Goal: Task Accomplishment & Management: Manage account settings

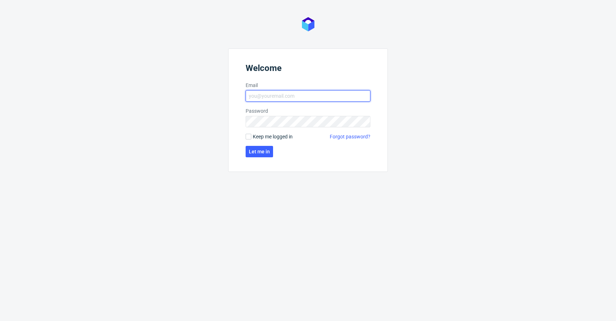
type input "krystian.gaza@packhelp.com"
click at [269, 137] on span "Keep me logged in" at bounding box center [273, 136] width 40 height 7
click at [251, 137] on input "Keep me logged in" at bounding box center [249, 137] width 6 height 6
checkbox input "true"
click at [264, 149] on span "Let me in" at bounding box center [259, 151] width 21 height 5
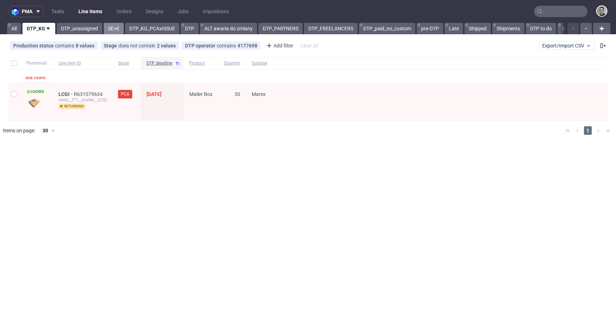
click at [116, 33] on link "SE+E" at bounding box center [114, 28] width 20 height 11
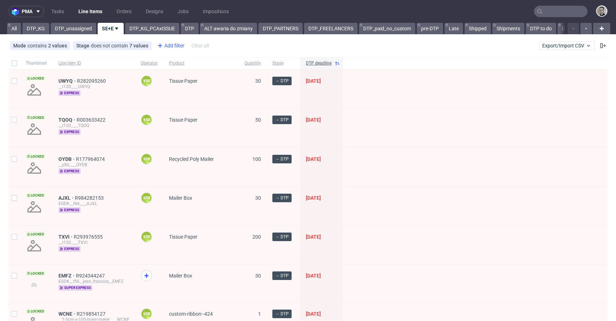
click at [169, 44] on div "Add filter" at bounding box center [169, 45] width 31 height 11
click at [167, 45] on div "Add filter" at bounding box center [169, 45] width 31 height 11
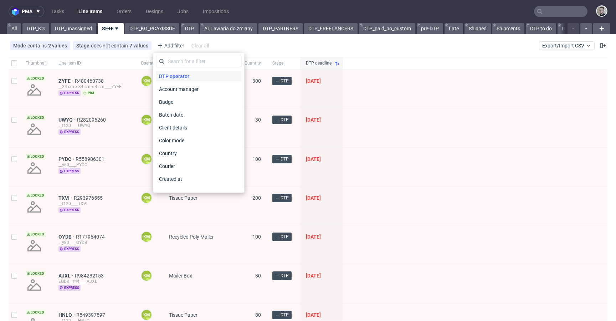
click at [177, 77] on span "DTP operator" at bounding box center [174, 76] width 36 height 10
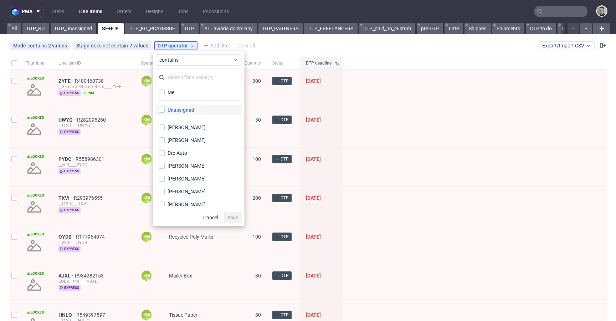
click at [191, 106] on label "Unassigned" at bounding box center [199, 110] width 86 height 10
click at [165, 107] on input "Unassigned" at bounding box center [162, 110] width 6 height 6
checkbox input "true"
click at [234, 214] on button "Save" at bounding box center [232, 217] width 17 height 11
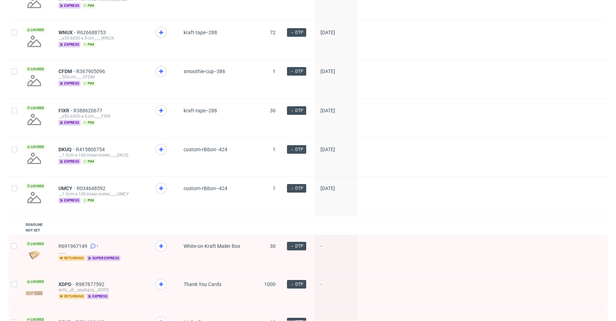
scroll to position [351, 0]
click at [165, 187] on div at bounding box center [164, 197] width 28 height 39
drag, startPoint x: 160, startPoint y: 193, endPoint x: 162, endPoint y: 167, distance: 25.7
click at [160, 191] on use at bounding box center [161, 189] width 4 height 4
click at [161, 152] on use at bounding box center [161, 150] width 4 height 4
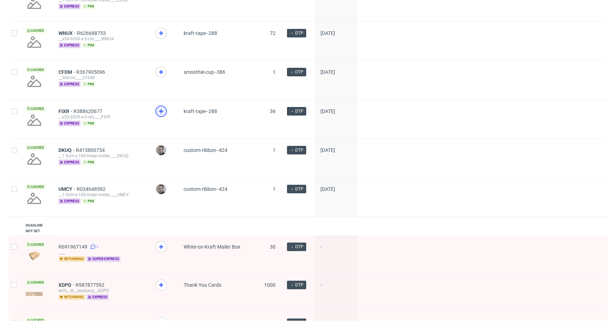
click at [161, 113] on use at bounding box center [161, 111] width 4 height 4
click at [162, 72] on div at bounding box center [160, 71] width 11 height 11
click at [159, 36] on icon at bounding box center [161, 33] width 9 height 9
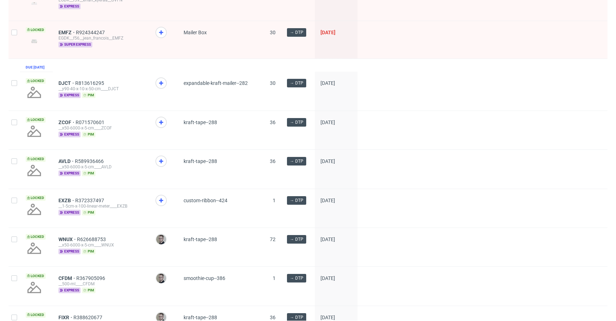
scroll to position [136, 0]
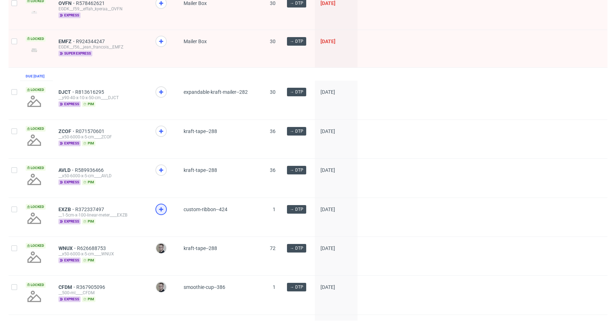
click at [162, 213] on icon at bounding box center [161, 209] width 9 height 9
click at [162, 174] on icon at bounding box center [161, 170] width 9 height 9
click at [158, 135] on icon at bounding box center [161, 131] width 9 height 9
click at [163, 96] on icon at bounding box center [161, 92] width 9 height 9
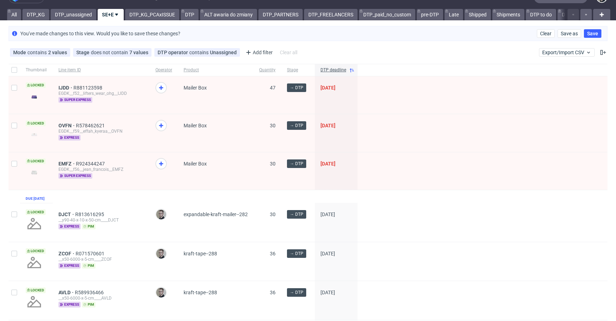
scroll to position [0, 0]
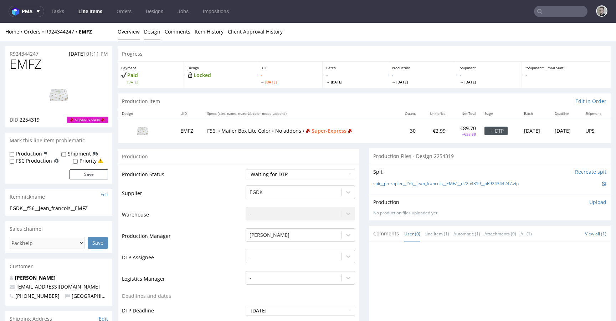
click at [148, 36] on link "Design" at bounding box center [152, 31] width 16 height 17
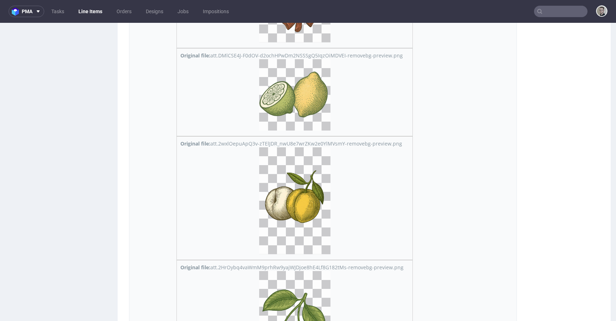
scroll to position [3260, 0]
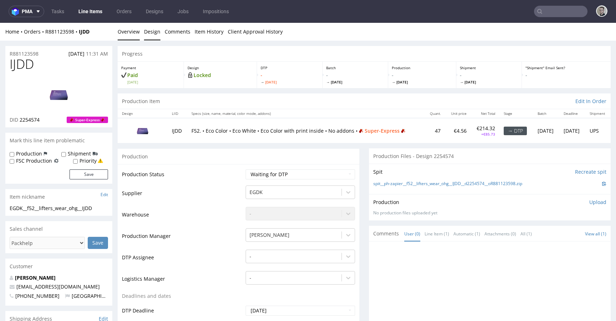
click at [153, 36] on link "Design" at bounding box center [152, 31] width 16 height 17
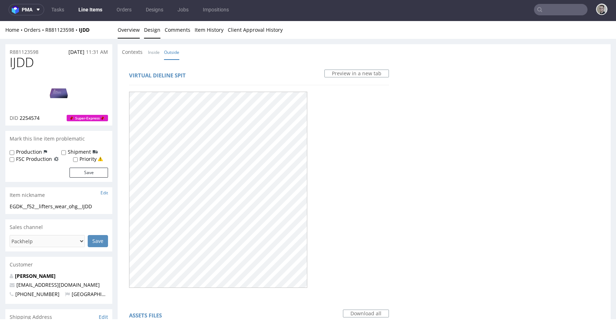
click at [133, 33] on link "Overview" at bounding box center [129, 29] width 22 height 17
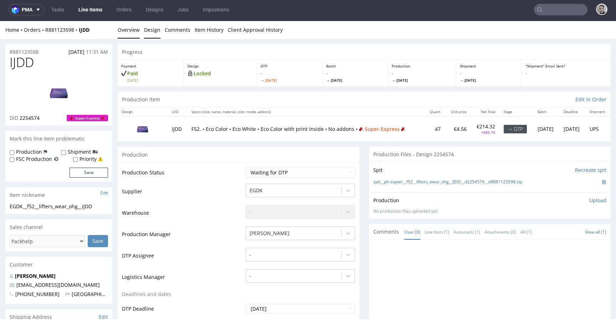
click at [153, 30] on link "Design" at bounding box center [152, 29] width 16 height 17
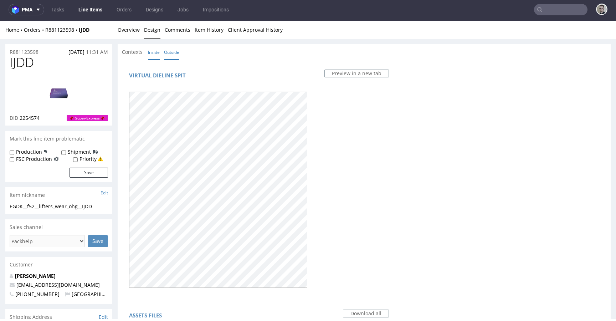
click at [156, 49] on link "Inside" at bounding box center [154, 52] width 12 height 15
click at [128, 34] on link "Overview" at bounding box center [129, 29] width 22 height 17
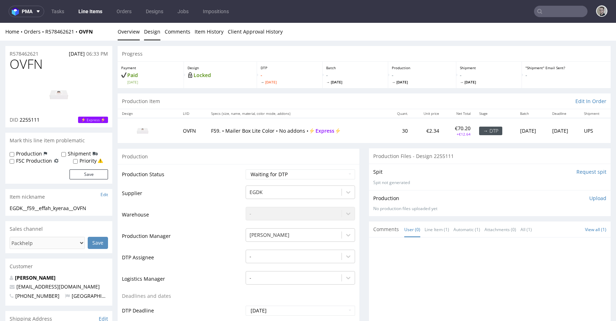
click at [146, 33] on link "Design" at bounding box center [152, 31] width 16 height 17
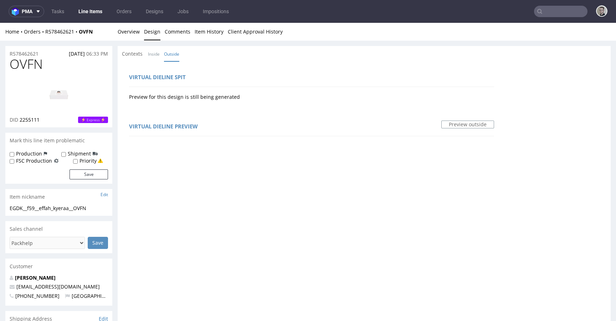
click at [160, 53] on li "Inside" at bounding box center [156, 53] width 16 height 7
click at [158, 54] on link "Inside" at bounding box center [154, 53] width 12 height 15
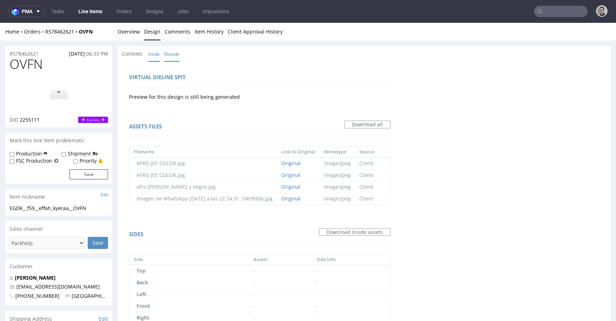
click at [169, 58] on link "Outside" at bounding box center [171, 53] width 15 height 15
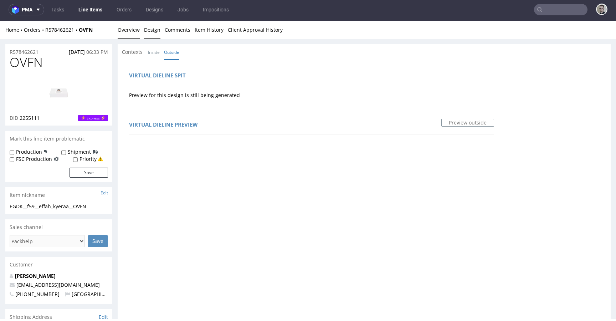
click at [127, 35] on link "Overview" at bounding box center [129, 29] width 22 height 17
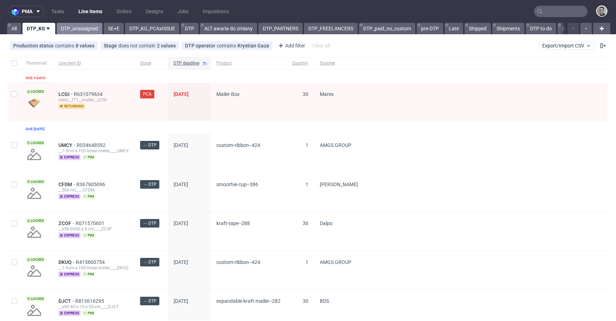
click at [88, 27] on link "DTP_unassigned" at bounding box center [80, 28] width 46 height 11
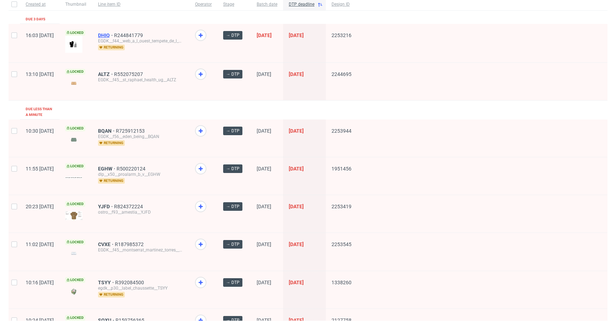
scroll to position [7, 0]
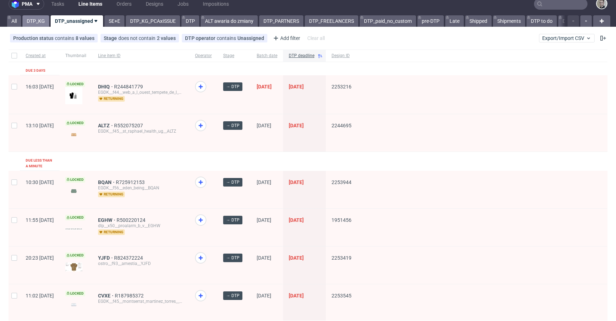
click at [38, 23] on link "DTP_KG" at bounding box center [35, 20] width 27 height 11
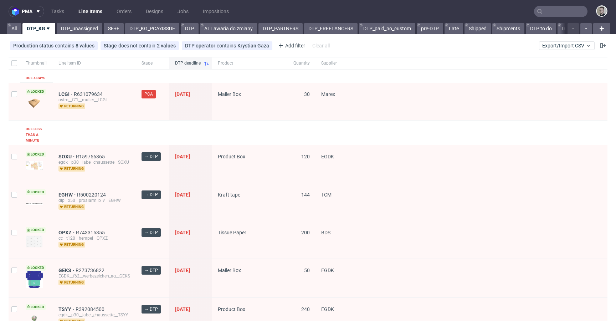
click at [17, 58] on div at bounding box center [14, 63] width 11 height 12
checkbox input "true"
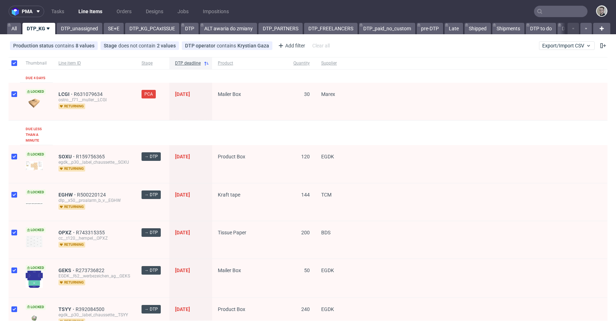
checkbox input "true"
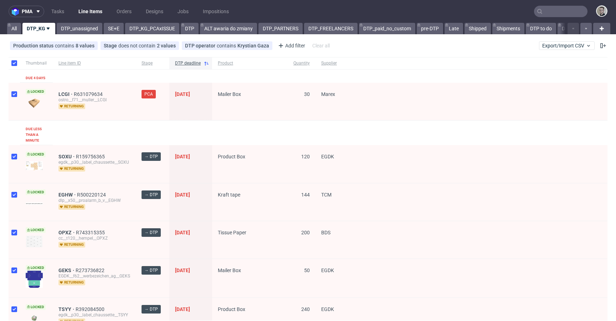
checkbox input "true"
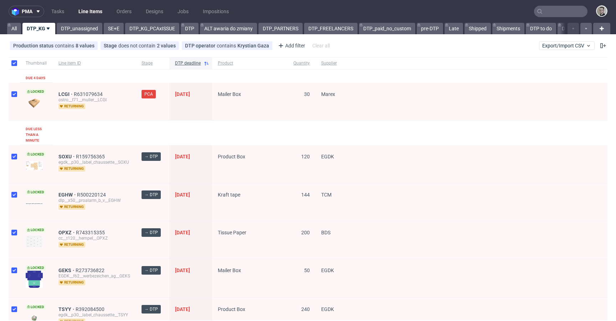
checkbox input "true"
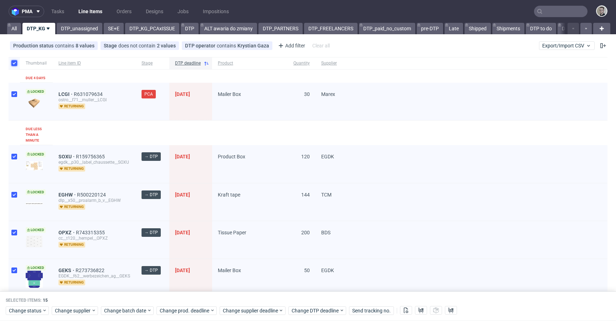
click at [16, 61] on input "checkbox" at bounding box center [14, 63] width 6 height 6
checkbox input "false"
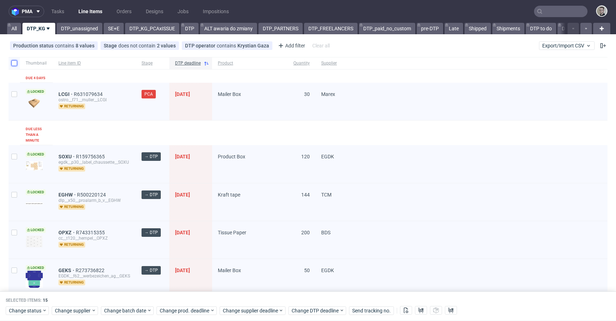
checkbox input "false"
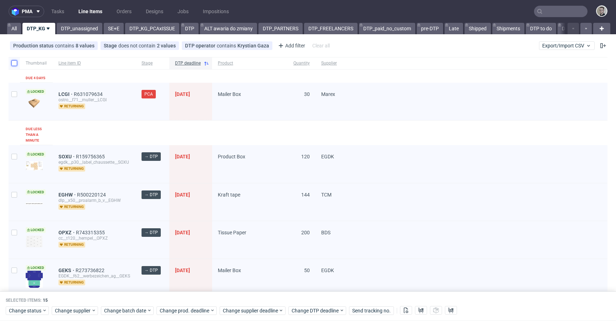
checkbox input "false"
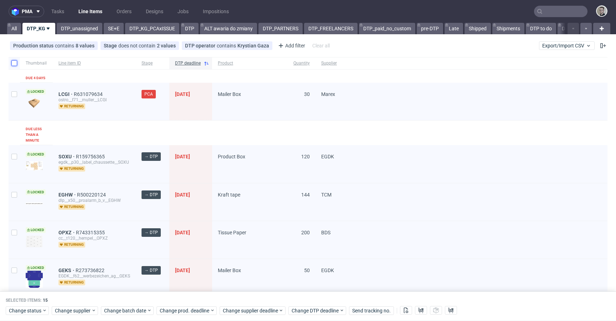
checkbox input "false"
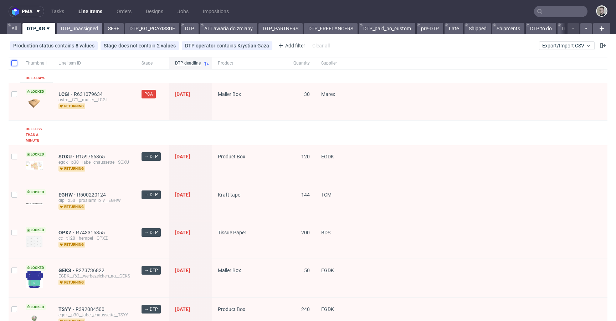
click at [87, 27] on link "DTP_unassigned" at bounding box center [80, 28] width 46 height 11
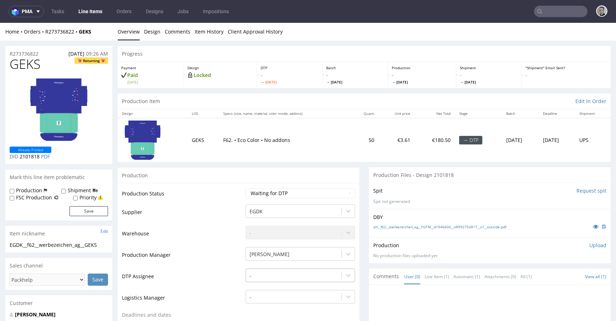
click at [277, 274] on div "-" at bounding box center [300, 274] width 109 height 10
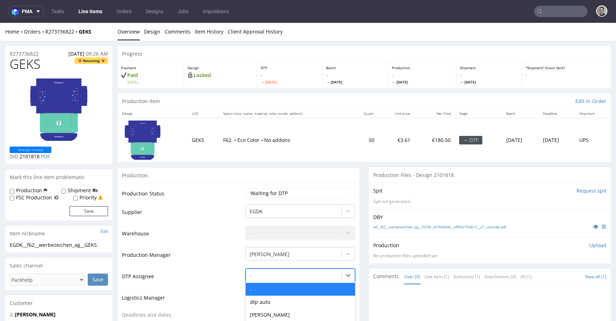
scroll to position [70, 0]
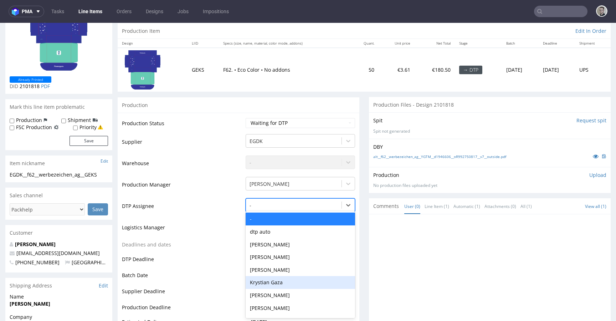
click at [278, 281] on div "Krystian Gaza" at bounding box center [300, 282] width 109 height 13
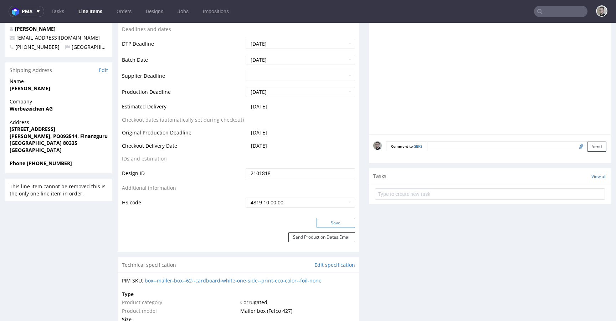
click at [342, 224] on button "Save" at bounding box center [336, 223] width 39 height 10
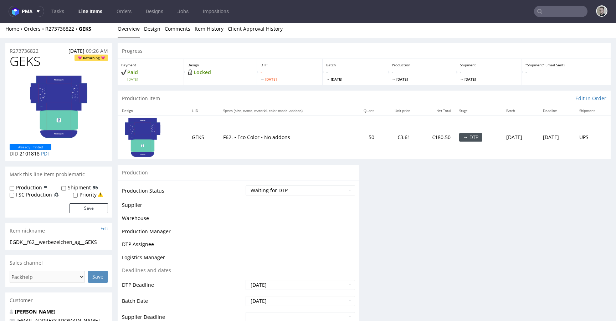
scroll to position [3, 0]
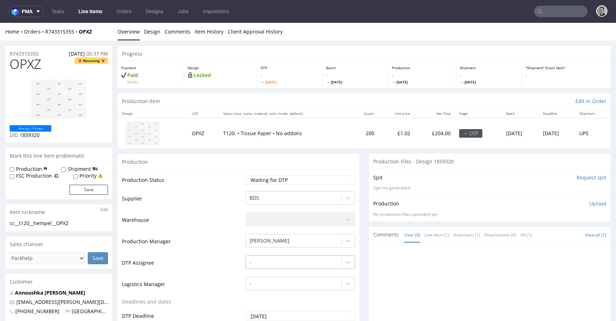
click at [261, 264] on div "-" at bounding box center [300, 260] width 109 height 10
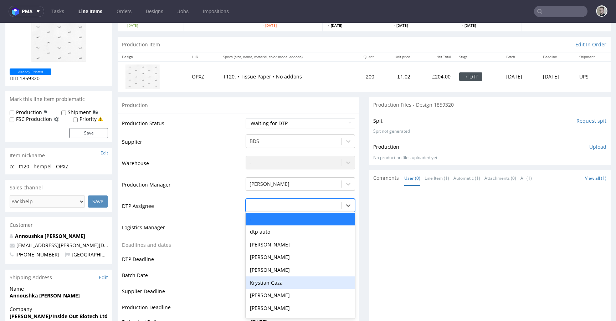
click at [267, 278] on div "Krystian Gaza" at bounding box center [300, 282] width 109 height 13
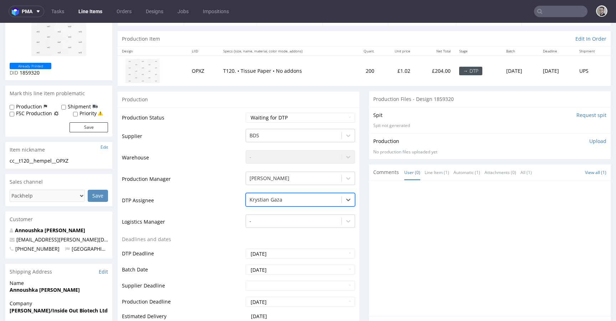
scroll to position [265, 0]
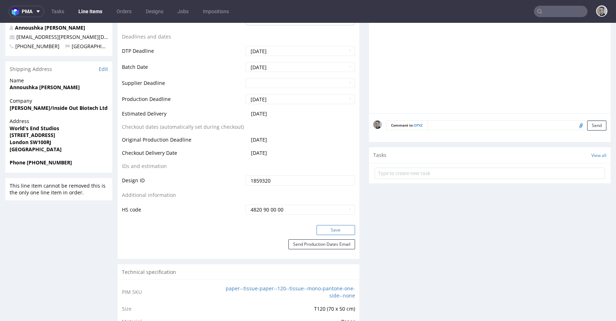
click at [337, 233] on button "Save" at bounding box center [336, 230] width 39 height 10
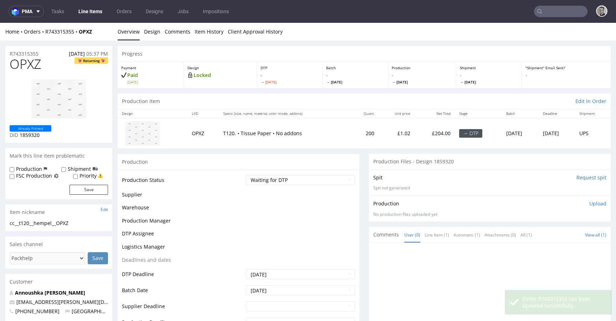
scroll to position [7, 0]
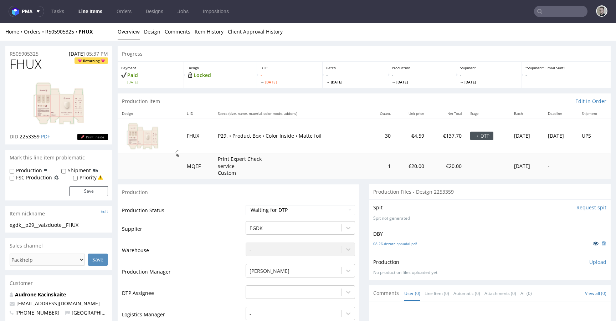
click at [590, 242] on link at bounding box center [596, 243] width 13 height 8
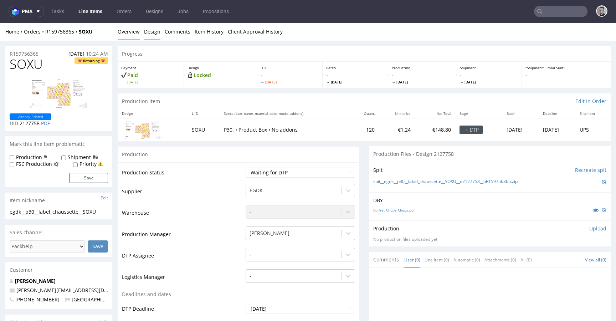
click at [148, 32] on link "Design" at bounding box center [152, 31] width 16 height 17
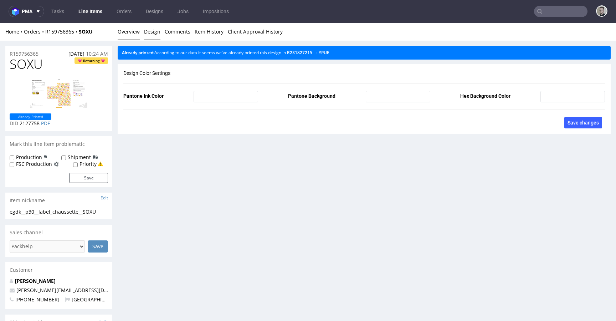
click at [126, 32] on link "Overview" at bounding box center [129, 31] width 22 height 17
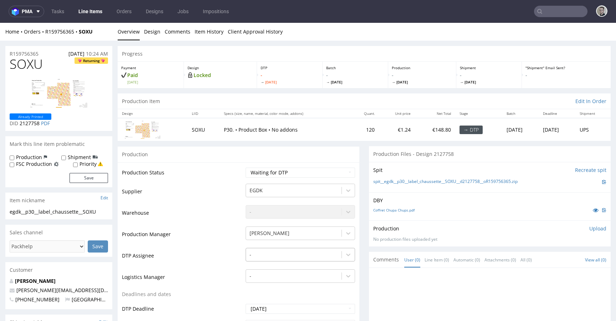
click at [290, 257] on div "-" at bounding box center [300, 253] width 109 height 10
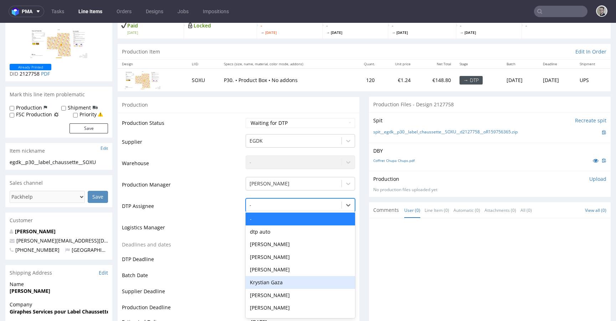
click at [288, 277] on div "Krystian Gaza" at bounding box center [300, 282] width 109 height 13
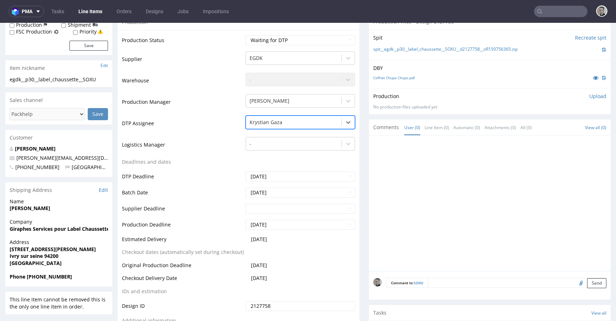
scroll to position [285, 0]
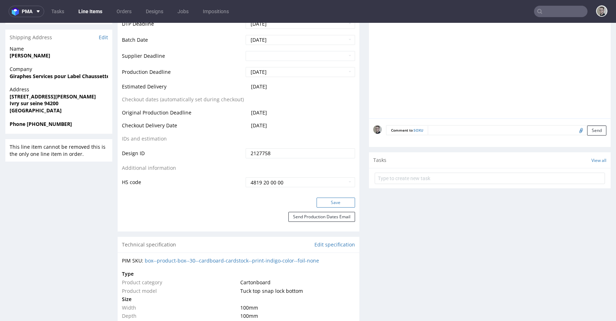
click at [331, 204] on button "Save" at bounding box center [336, 203] width 39 height 10
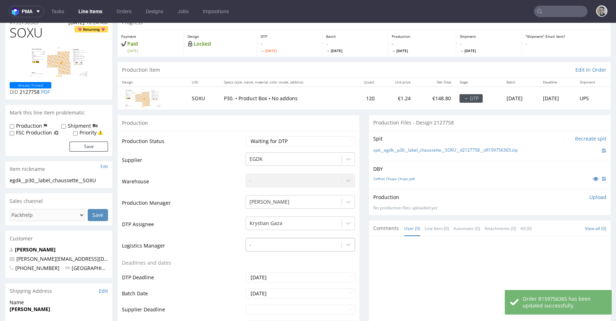
scroll to position [0, 0]
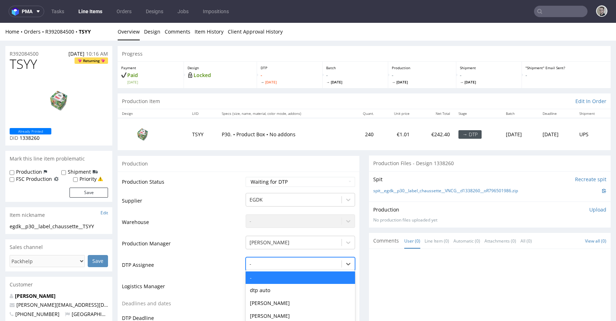
scroll to position [59, 0]
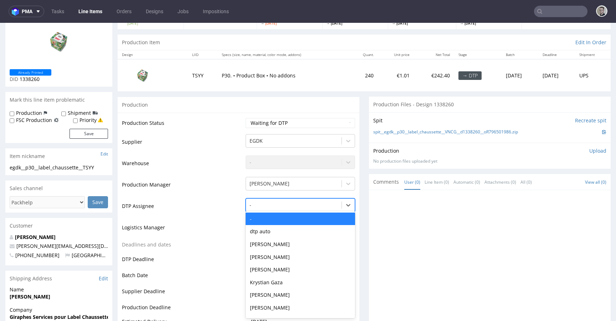
click at [268, 208] on div "- selected, 1 of 31. 31 results available. Use Up and Down to choose options, p…" at bounding box center [300, 203] width 109 height 10
click at [269, 274] on div "Aleksandra Gątarczyk" at bounding box center [300, 269] width 109 height 13
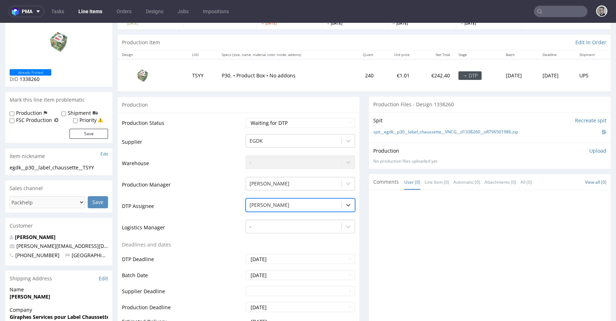
click at [280, 209] on div "Aleksandra Gątarczyk" at bounding box center [294, 204] width 96 height 11
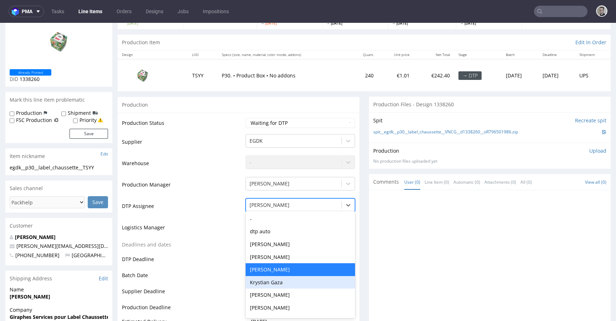
click at [277, 280] on div "Krystian Gaza" at bounding box center [300, 282] width 109 height 13
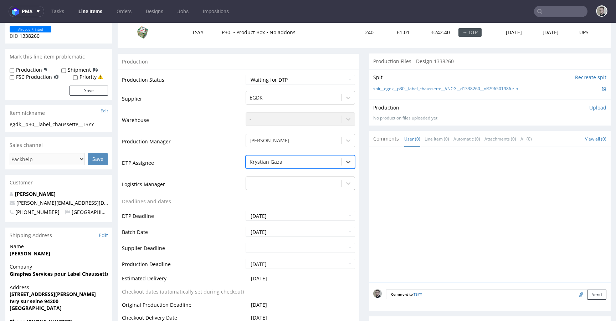
scroll to position [198, 0]
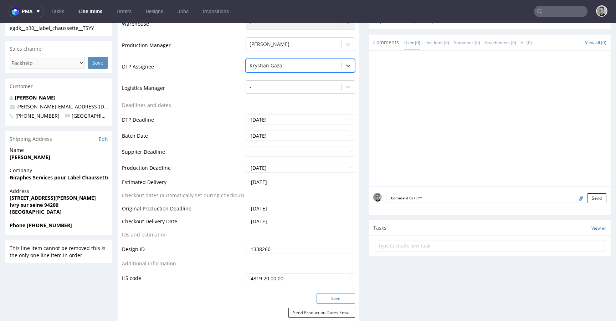
click at [329, 300] on button "Save" at bounding box center [336, 299] width 39 height 10
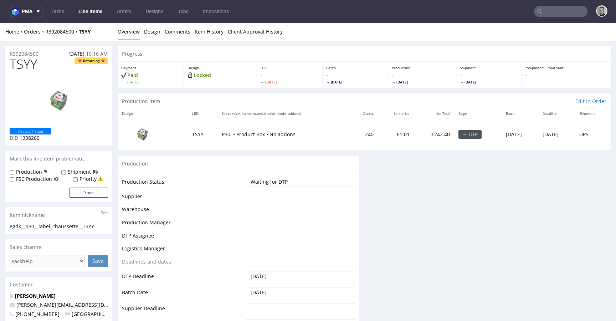
scroll to position [0, 0]
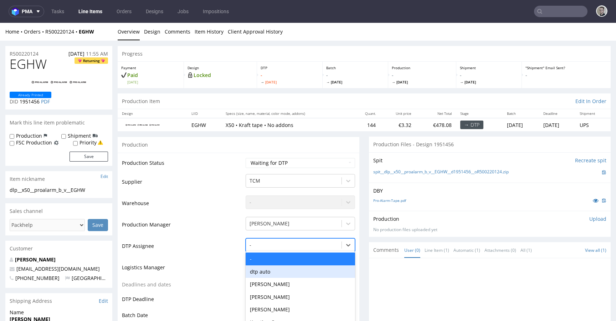
scroll to position [40, 0]
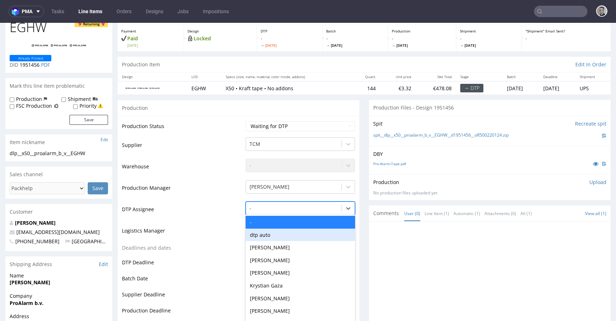
click at [269, 211] on div "dtp auto, 2 of 31. 31 results available. Use Up and Down to choose options, pre…" at bounding box center [300, 206] width 109 height 10
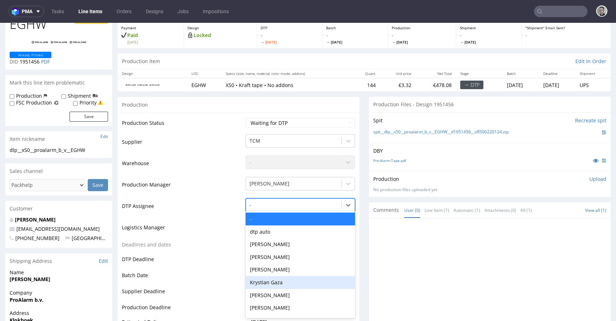
click at [276, 281] on div "Krystian Gaza" at bounding box center [300, 282] width 109 height 13
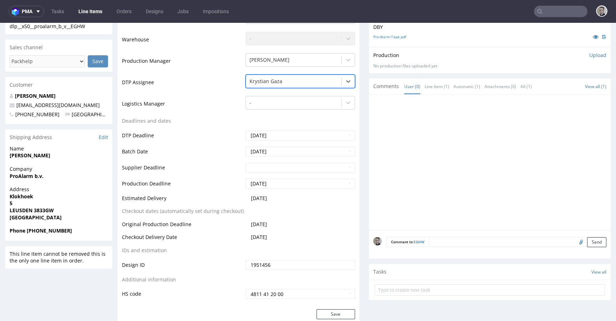
scroll to position [173, 0]
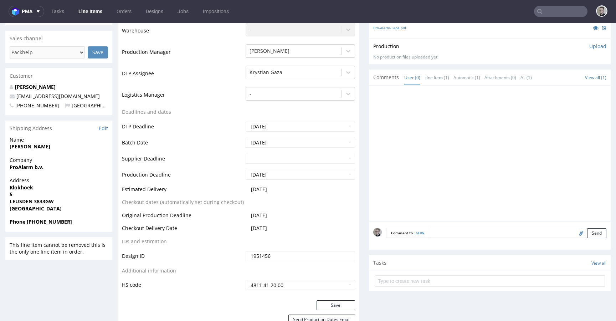
click at [339, 310] on div "Save" at bounding box center [239, 307] width 242 height 14
click at [341, 305] on button "Save" at bounding box center [336, 305] width 39 height 10
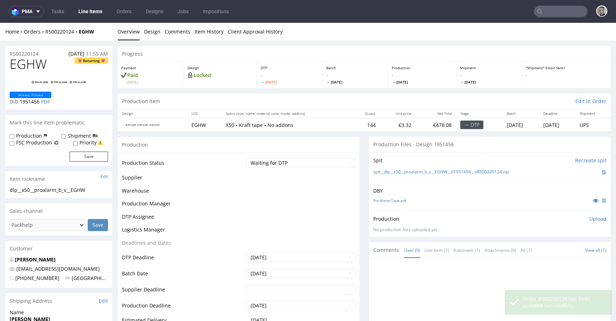
scroll to position [0, 0]
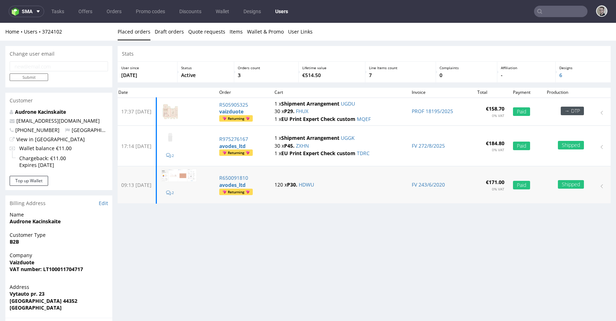
click at [319, 188] on td "120 x P30. HDWU" at bounding box center [339, 185] width 138 height 37
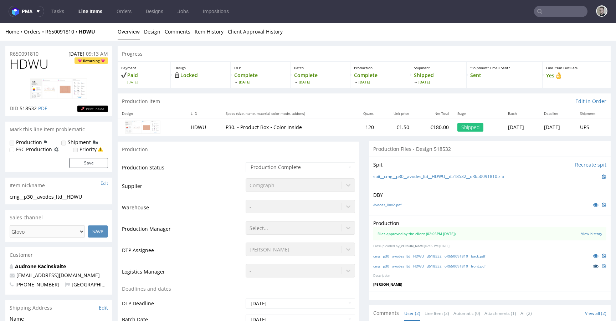
click at [593, 267] on icon at bounding box center [596, 266] width 6 height 5
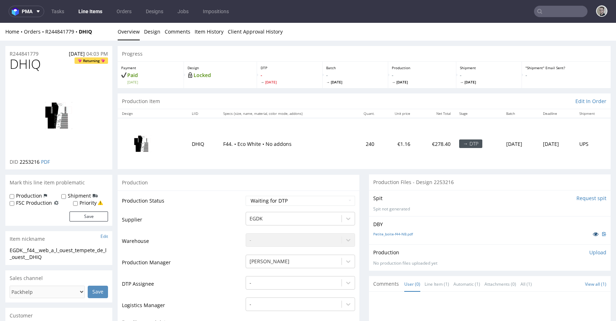
click at [593, 234] on icon at bounding box center [596, 233] width 6 height 5
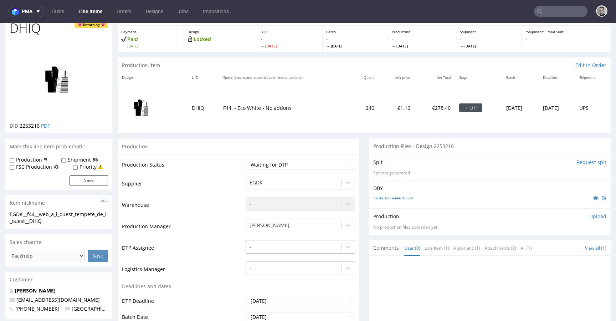
click at [286, 250] on div "-" at bounding box center [300, 245] width 109 height 10
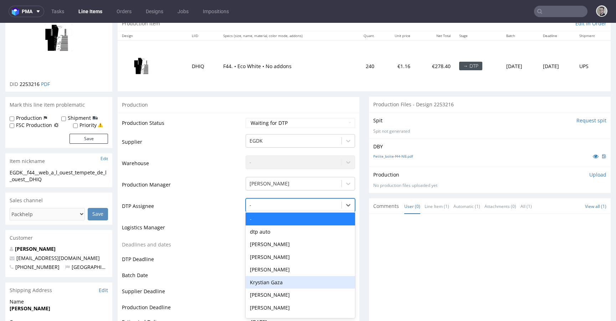
click at [283, 286] on div "Krystian Gaza" at bounding box center [300, 282] width 109 height 13
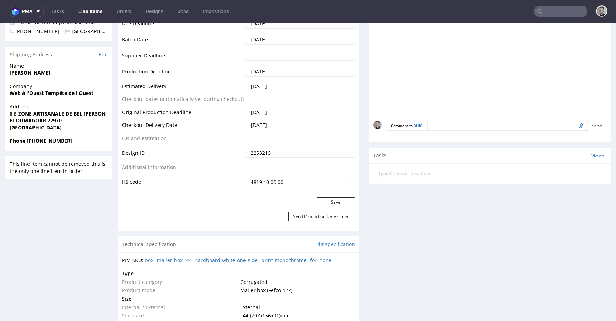
scroll to position [314, 0]
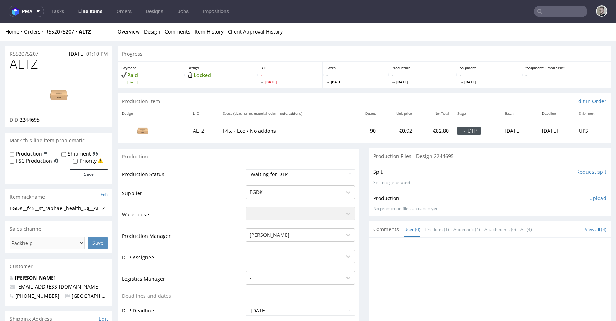
click at [147, 34] on link "Design" at bounding box center [152, 31] width 16 height 17
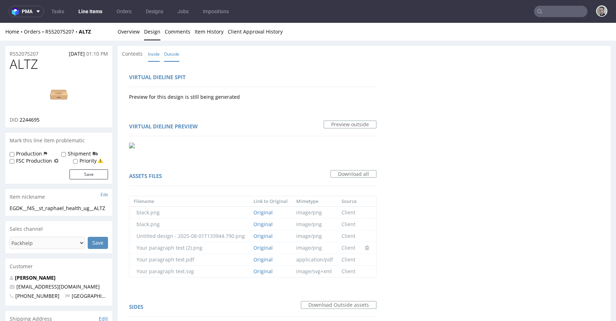
click at [149, 52] on link "Inside" at bounding box center [154, 53] width 12 height 15
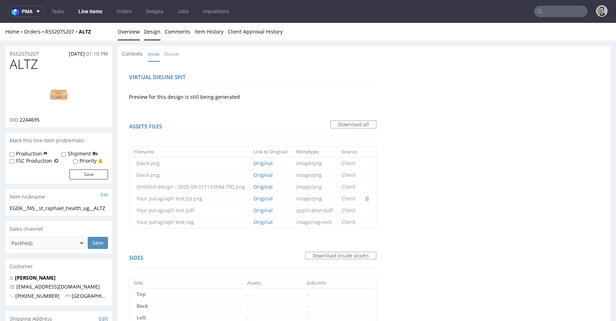
click at [132, 31] on link "Overview" at bounding box center [129, 31] width 22 height 17
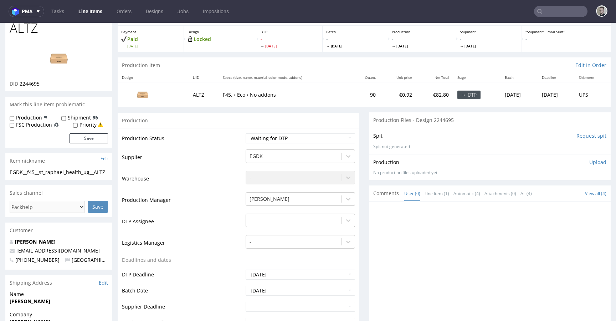
click at [276, 224] on div "-" at bounding box center [300, 219] width 109 height 10
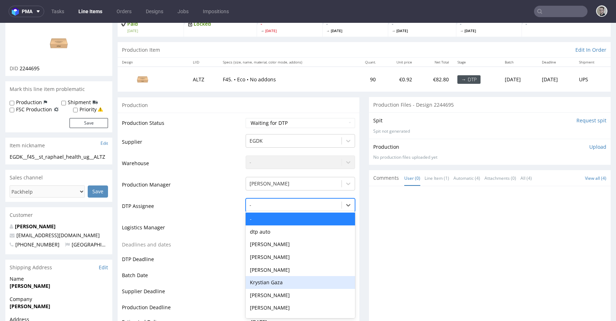
click at [289, 278] on div "Krystian Gaza" at bounding box center [300, 282] width 109 height 13
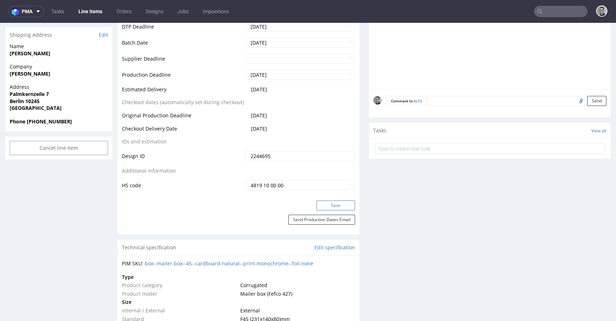
click at [342, 206] on button "Save" at bounding box center [336, 205] width 39 height 10
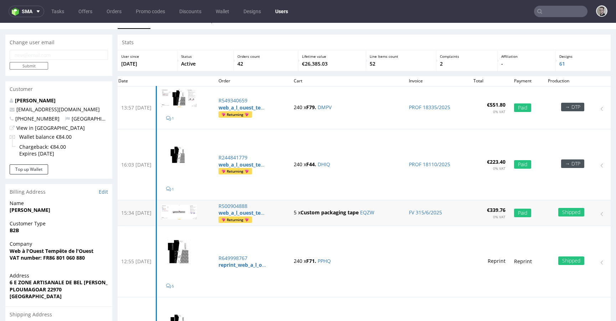
scroll to position [112, 0]
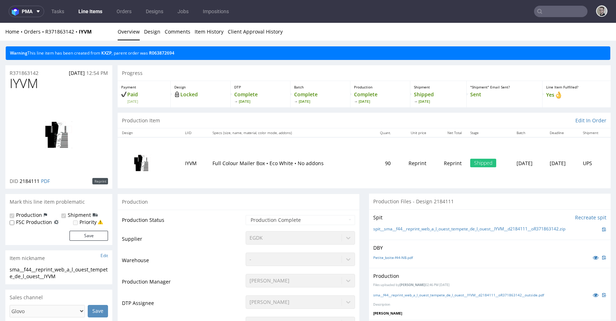
click at [117, 54] on span ", parent order was" at bounding box center [130, 53] width 36 height 6
click at [115, 54] on span ", parent order was" at bounding box center [130, 53] width 36 height 6
click at [111, 55] on link "KXZP" at bounding box center [106, 53] width 10 height 6
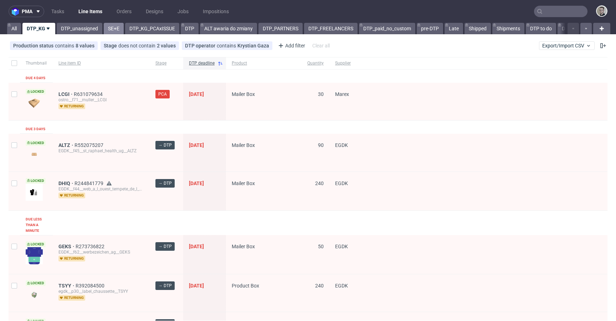
click at [117, 32] on link "SE+E" at bounding box center [114, 28] width 20 height 11
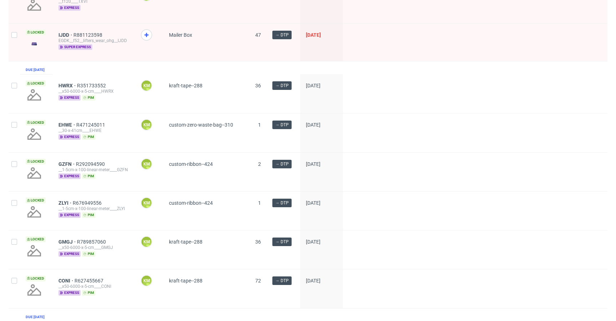
scroll to position [833, 0]
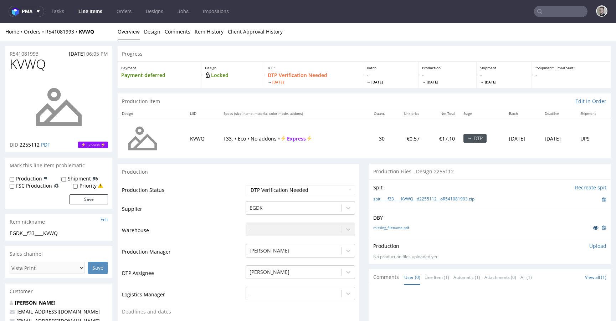
click at [593, 228] on icon at bounding box center [596, 227] width 6 height 5
click at [590, 228] on link at bounding box center [596, 228] width 13 height 8
click at [593, 225] on icon at bounding box center [596, 227] width 6 height 5
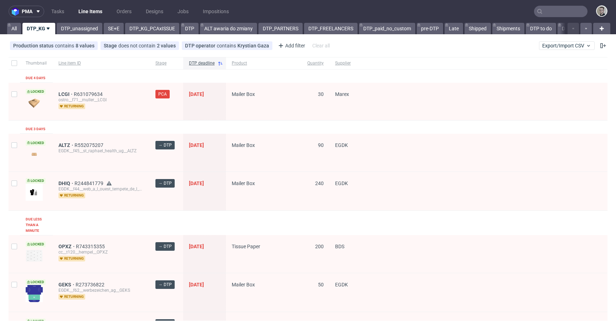
click at [64, 92] on span "LCGI" at bounding box center [65, 94] width 15 height 6
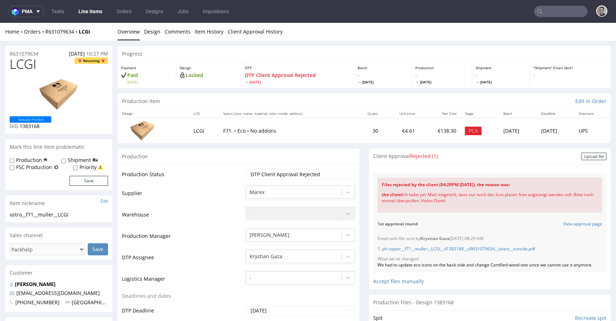
click at [429, 195] on div "the client Ich habe per Mail mitgeteilt, dass nur noch das Icon plastic free an…" at bounding box center [490, 198] width 216 height 21
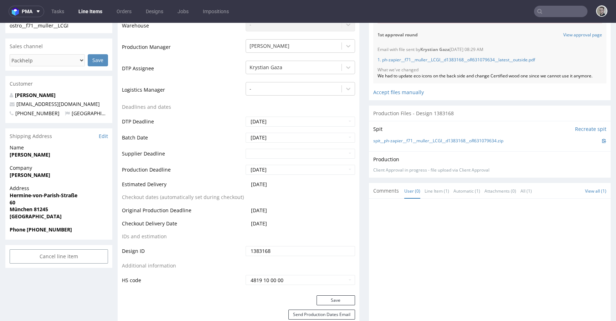
scroll to position [184, 0]
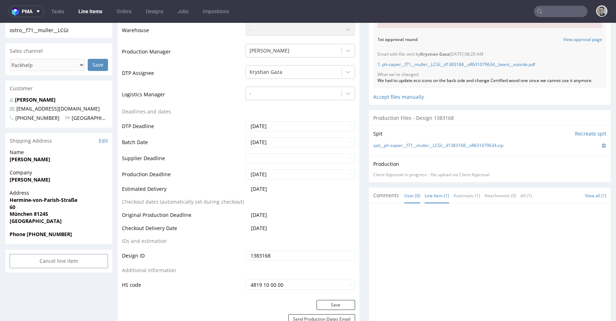
click at [428, 195] on link "Line Item (1)" at bounding box center [437, 195] width 25 height 15
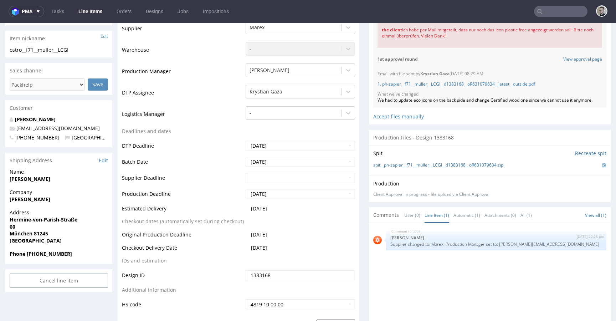
scroll to position [0, 0]
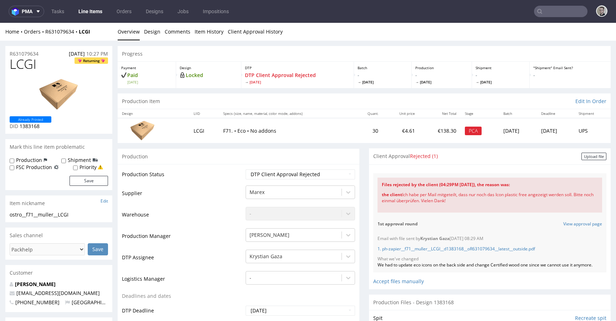
drag, startPoint x: 467, startPoint y: 203, endPoint x: 361, endPoint y: 184, distance: 107.5
drag, startPoint x: 460, startPoint y: 200, endPoint x: 363, endPoint y: 176, distance: 100.2
click at [369, 176] on div "Files for the Client Choose file What we've changed Create message I know e-mai…" at bounding box center [490, 226] width 242 height 125
copy div "Files rejected by the client (04:29PM 28 Aug 2025), the reason was: the client …"
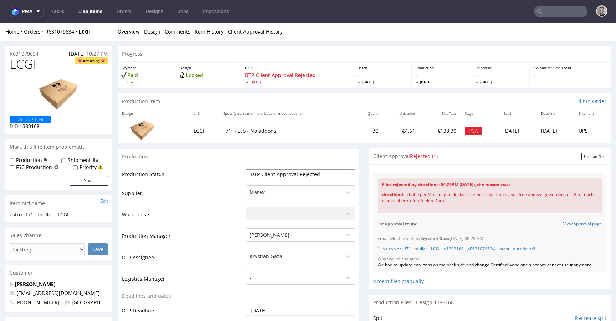
click at [305, 175] on select "Waiting for Artwork Waiting for Diecut Waiting for Mockup Waiting for DTP Waiti…" at bounding box center [300, 174] width 109 height 10
select select "dtp_issue"
click at [246, 169] on select "Waiting for Artwork Waiting for Diecut Waiting for Mockup Waiting for DTP Waiti…" at bounding box center [300, 174] width 109 height 10
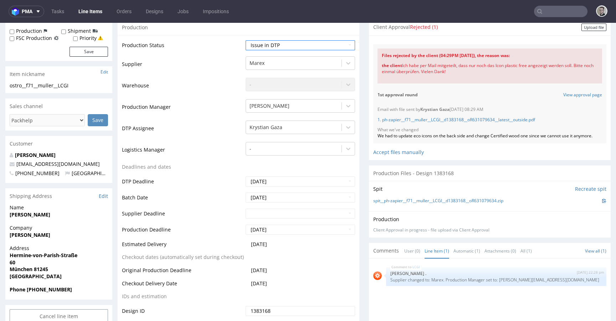
scroll to position [214, 0]
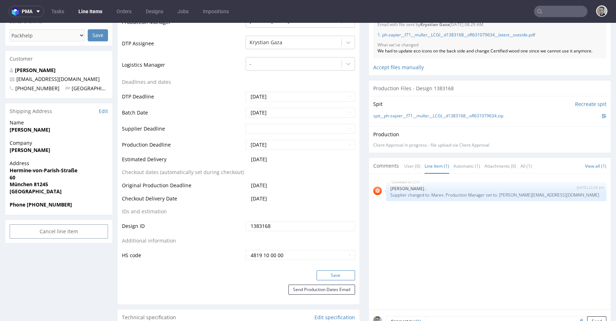
click at [333, 273] on button "Save" at bounding box center [336, 275] width 39 height 10
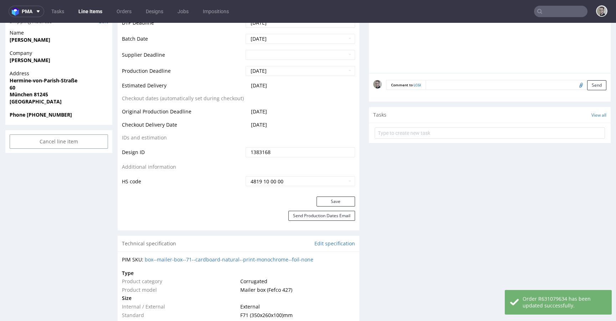
scroll to position [290, 0]
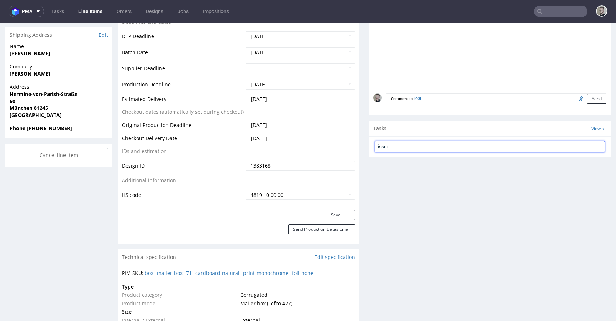
type input "issue"
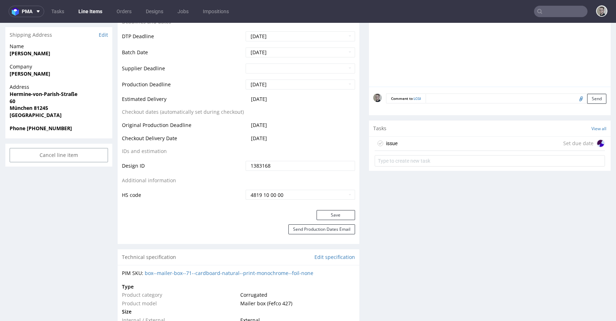
click at [403, 139] on div "issue Set due date" at bounding box center [490, 144] width 230 height 14
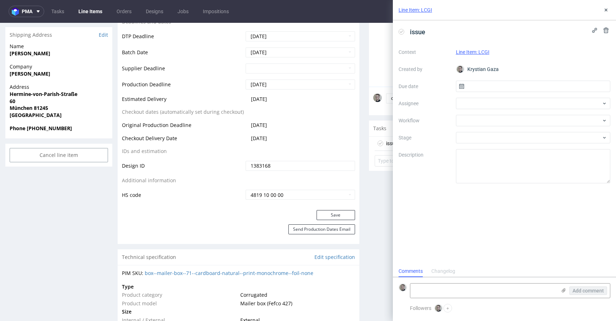
scroll to position [6, 0]
click at [497, 82] on input "text" at bounding box center [533, 86] width 155 height 11
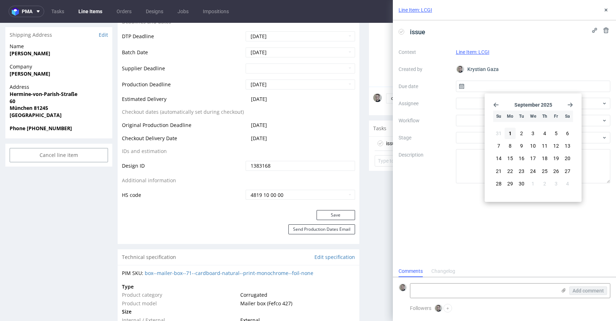
click at [504, 126] on div "September 2025 Su Mo Tu We Th Fr Sa 31 1 2 3 4 5 6 7 8 9 10 11 12 13 14 15 16 1…" at bounding box center [533, 147] width 91 height 103
click at [516, 136] on section "31 1 2 3 4 5 6 7 8 9 10 11 12 13 14 15 16 17 18 19 20 21 22 23 24 25 26 27 28 2…" at bounding box center [534, 159] width 80 height 63
click at [515, 134] on button "1" at bounding box center [510, 133] width 11 height 11
type input "01/09/2025"
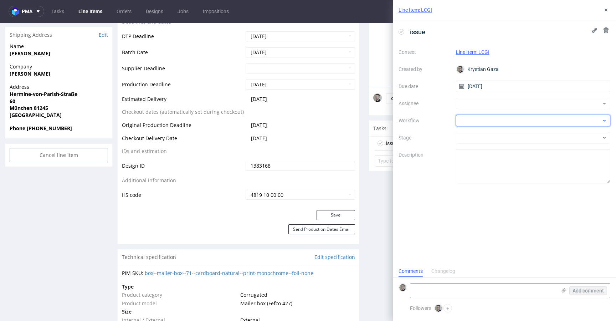
click at [493, 121] on div at bounding box center [533, 120] width 155 height 11
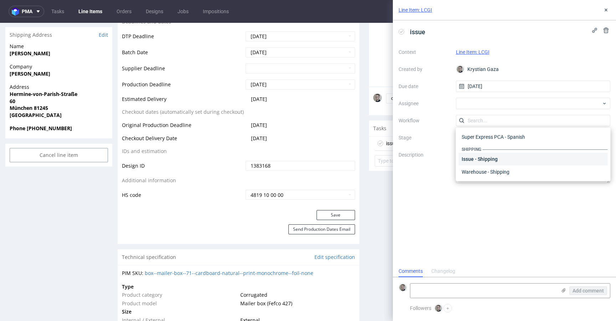
scroll to position [0, 0]
click at [504, 163] on div "DTP - Issue" at bounding box center [533, 159] width 149 height 13
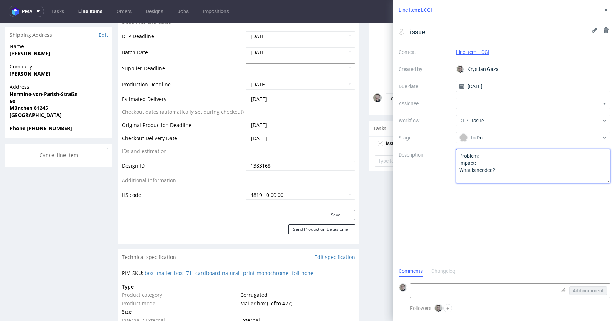
drag, startPoint x: 384, startPoint y: 146, endPoint x: 260, endPoint y: 67, distance: 147.3
paste textarea "Files rejected by the client (04:29PM 28 Aug 2025), the reason was: the client …"
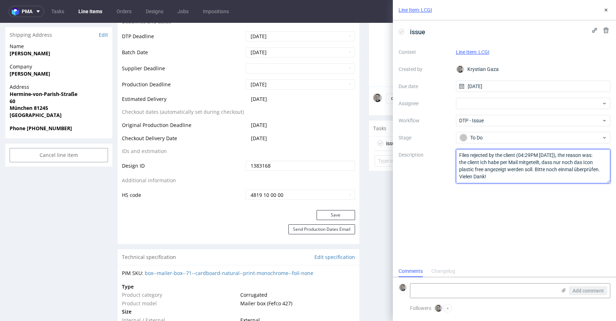
type textarea "Files rejected by the client (04:29PM 28 Aug 2025), the reason was: the client …"
click at [493, 202] on div "issue Context Line Item: LCGI Created by Krystian Gaza Due date 01/09/2025 Assi…" at bounding box center [504, 142] width 223 height 245
click at [604, 9] on icon at bounding box center [606, 10] width 6 height 6
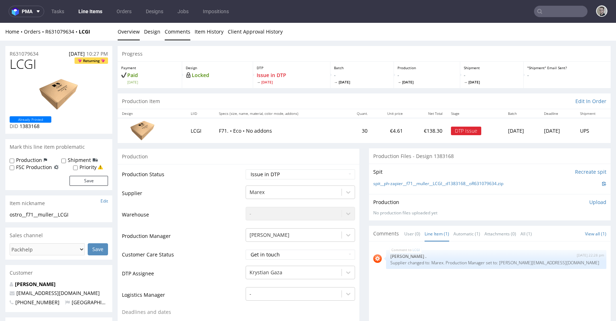
click at [170, 32] on link "Comments" at bounding box center [178, 31] width 26 height 17
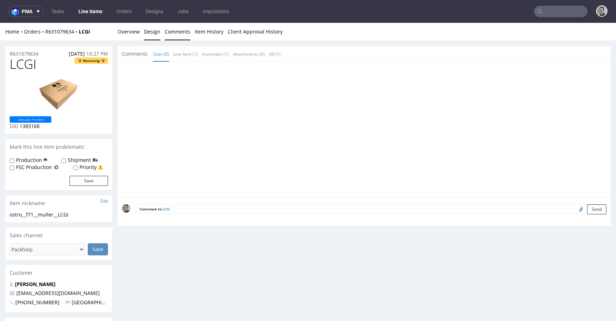
click at [156, 32] on link "Design" at bounding box center [152, 31] width 16 height 17
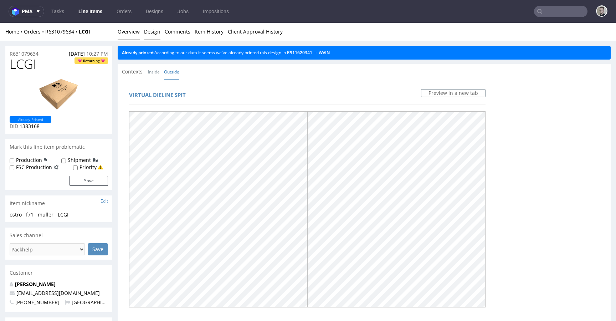
click at [130, 33] on link "Overview" at bounding box center [129, 31] width 22 height 17
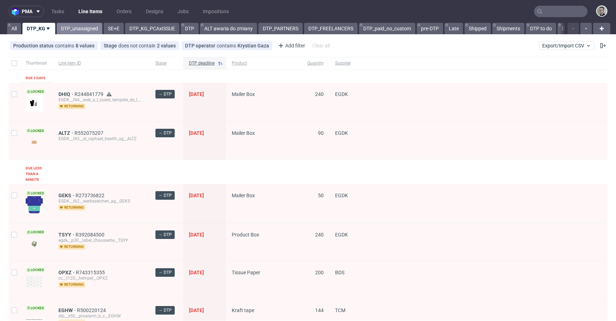
click at [79, 27] on link "DTP_unassigned" at bounding box center [80, 28] width 46 height 11
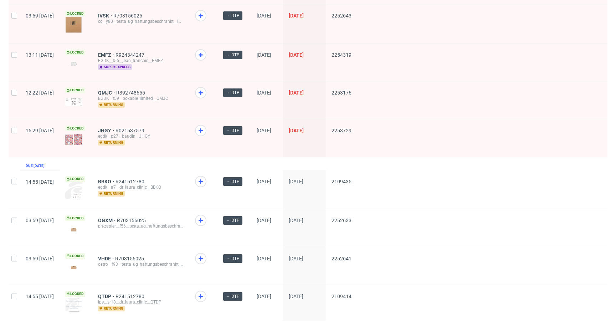
scroll to position [925, 0]
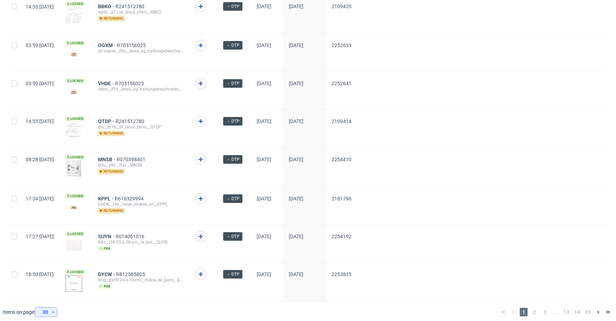
click at [44, 307] on div "30" at bounding box center [44, 312] width 13 height 10
click at [48, 280] on div "60" at bounding box center [48, 275] width 14 height 10
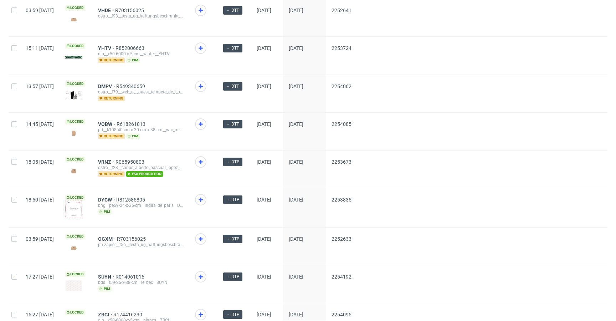
scroll to position [1143, 0]
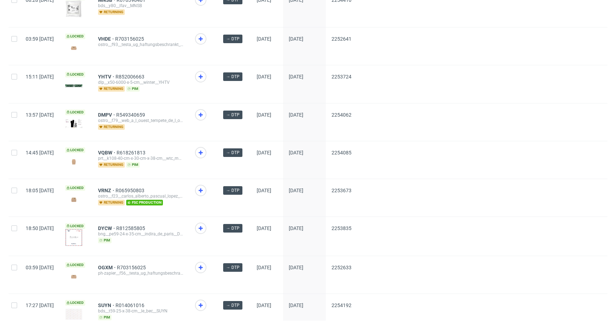
drag, startPoint x: 129, startPoint y: 185, endPoint x: 126, endPoint y: 157, distance: 28.7
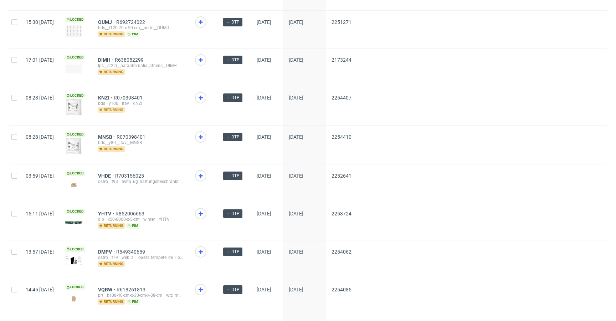
scroll to position [1005, 0]
drag, startPoint x: 129, startPoint y: 135, endPoint x: 129, endPoint y: 90, distance: 44.6
drag, startPoint x: 127, startPoint y: 95, endPoint x: 127, endPoint y: 88, distance: 6.4
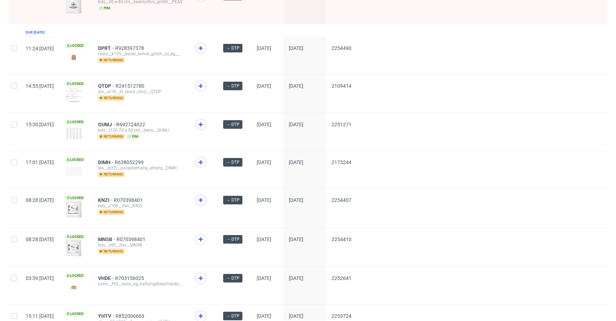
scroll to position [903, 0]
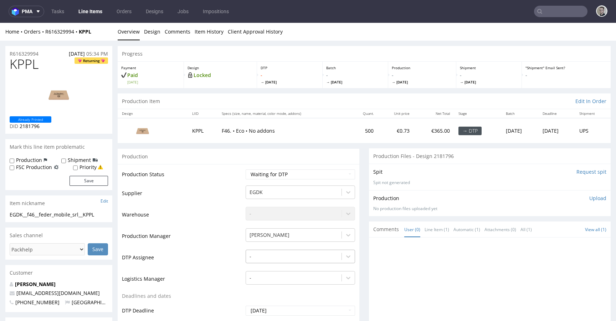
click at [257, 254] on div "-" at bounding box center [300, 255] width 109 height 10
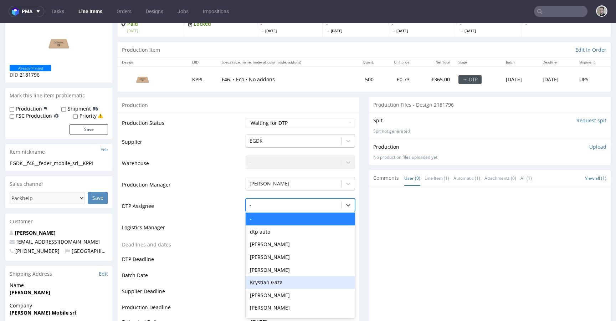
click at [268, 281] on div "Krystian Gaza" at bounding box center [300, 282] width 109 height 13
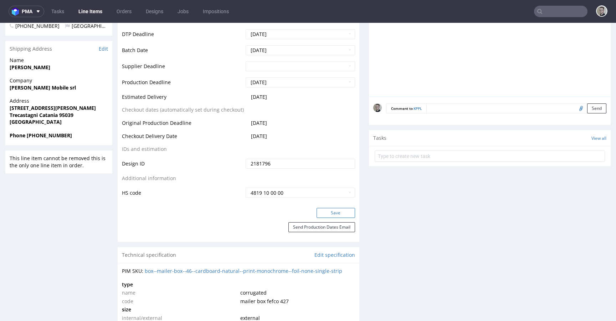
click at [330, 215] on button "Save" at bounding box center [336, 213] width 39 height 10
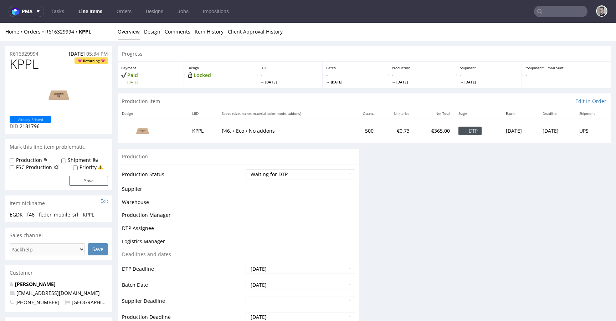
scroll to position [0, 0]
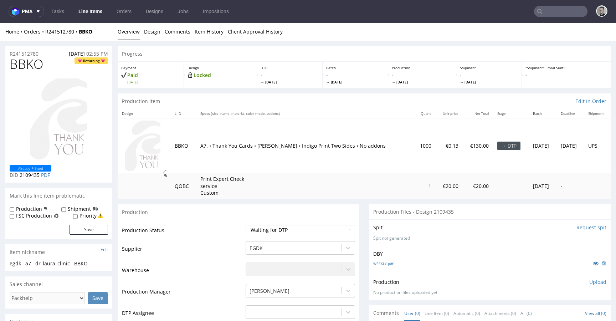
scroll to position [139, 0]
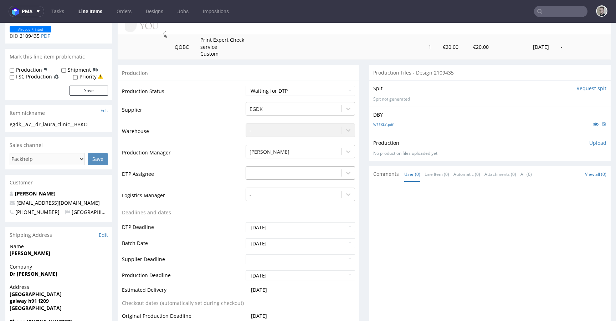
click at [280, 173] on div at bounding box center [294, 173] width 88 height 9
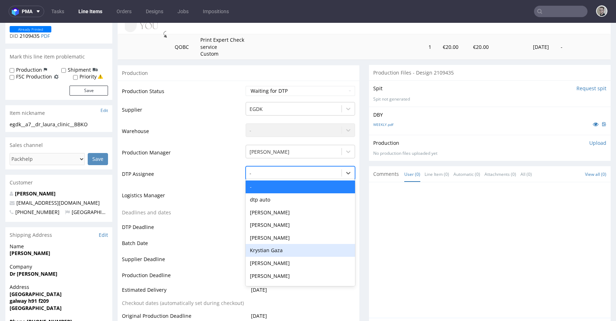
click at [279, 251] on div "Krystian Gaza" at bounding box center [300, 250] width 109 height 13
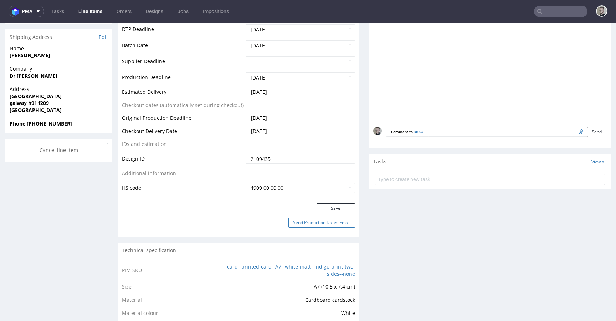
scroll to position [380, 0]
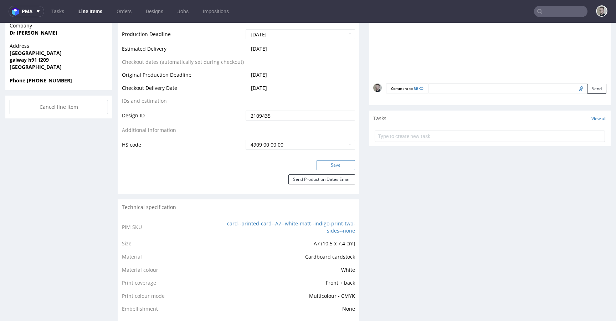
click at [332, 165] on button "Save" at bounding box center [336, 165] width 39 height 10
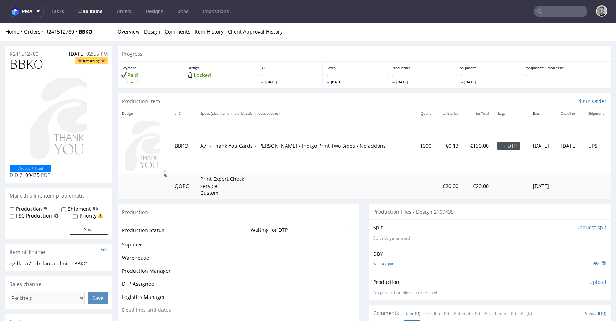
scroll to position [379, 0]
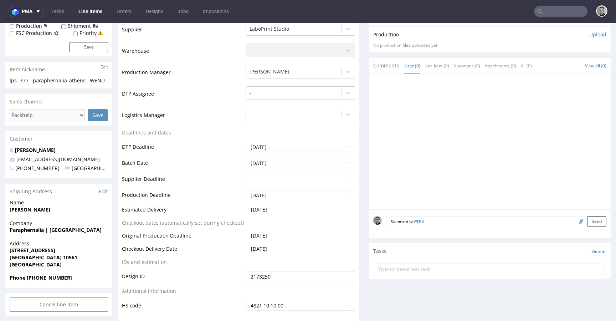
scroll to position [219, 0]
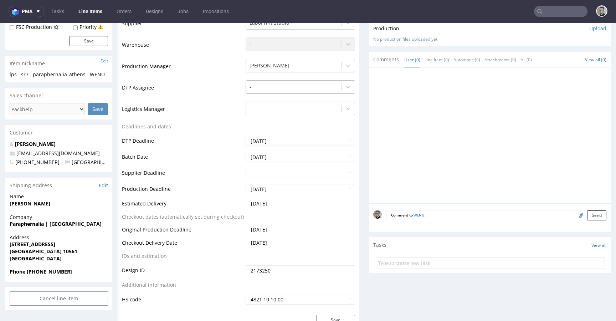
click at [281, 86] on div at bounding box center [294, 87] width 88 height 9
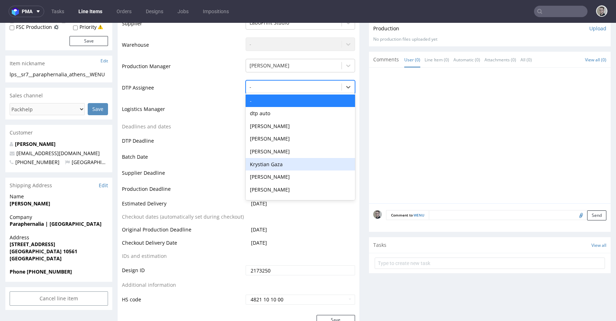
click at [282, 156] on div "[PERSON_NAME]" at bounding box center [300, 151] width 109 height 13
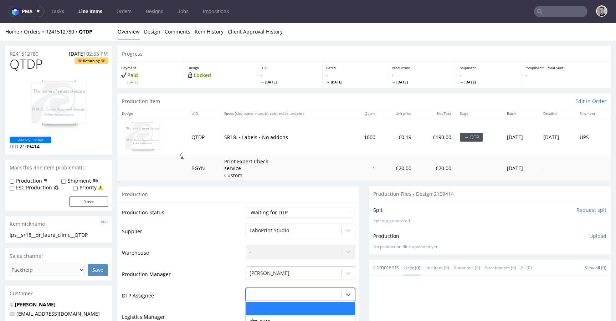
click at [279, 290] on div "Aleksandra Gątarczyk, 5 of 31. 31 results available. Use Up and Down to choose …" at bounding box center [300, 293] width 109 height 10
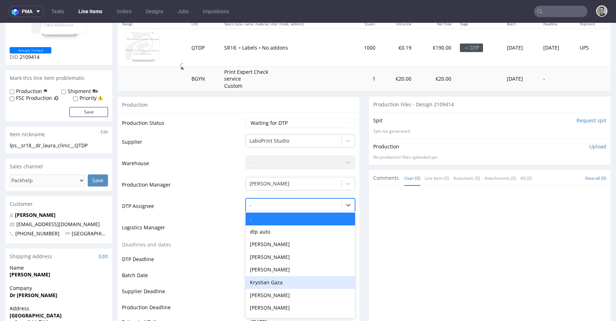
click at [285, 285] on div "Krystian Gaza" at bounding box center [300, 282] width 109 height 13
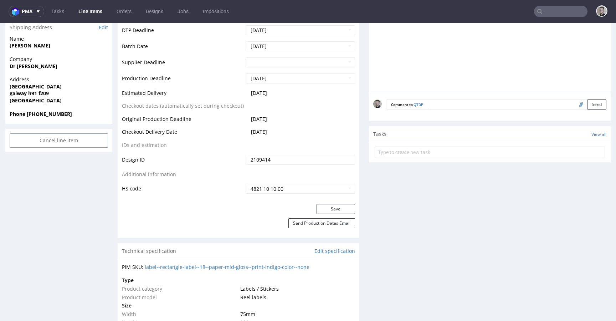
scroll to position [319, 0]
click at [342, 210] on button "Save" at bounding box center [336, 209] width 39 height 10
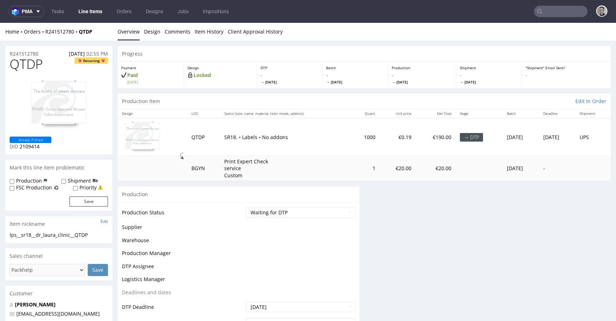
scroll to position [314, 0]
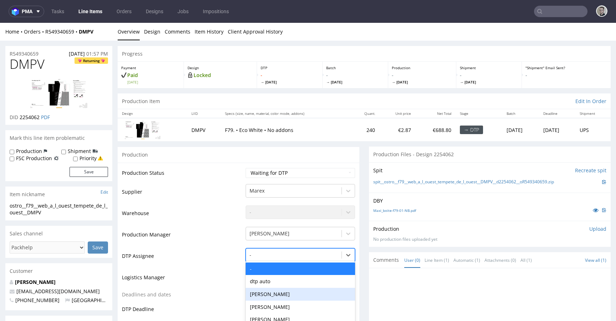
click at [260, 256] on div "Hapka Dominika, 3 of 31. 31 results available. Use Up and Down to choose option…" at bounding box center [300, 253] width 109 height 10
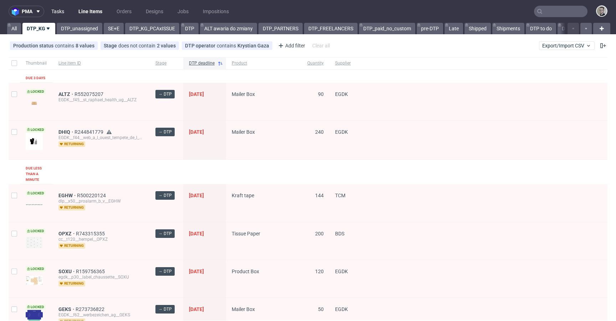
click at [60, 11] on link "Tasks" at bounding box center [57, 11] width 21 height 11
